Goal: Navigation & Orientation: Find specific page/section

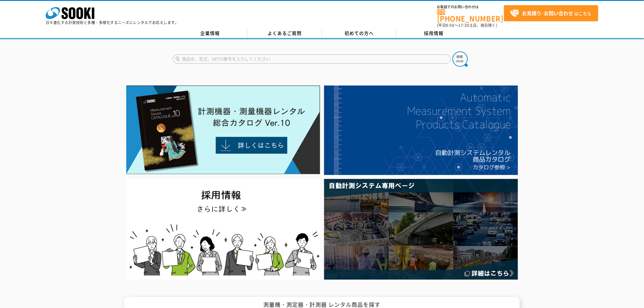
click at [44, 141] on div at bounding box center [322, 182] width 644 height 198
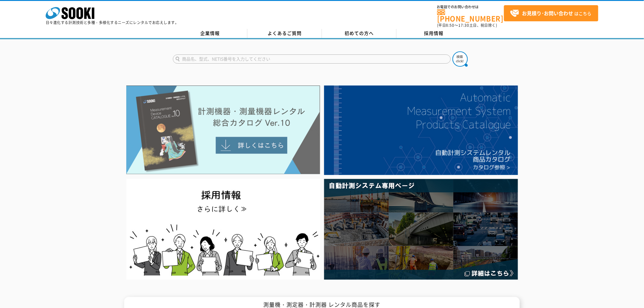
click at [253, 127] on img at bounding box center [223, 130] width 194 height 89
